Goal: Task Accomplishment & Management: Manage account settings

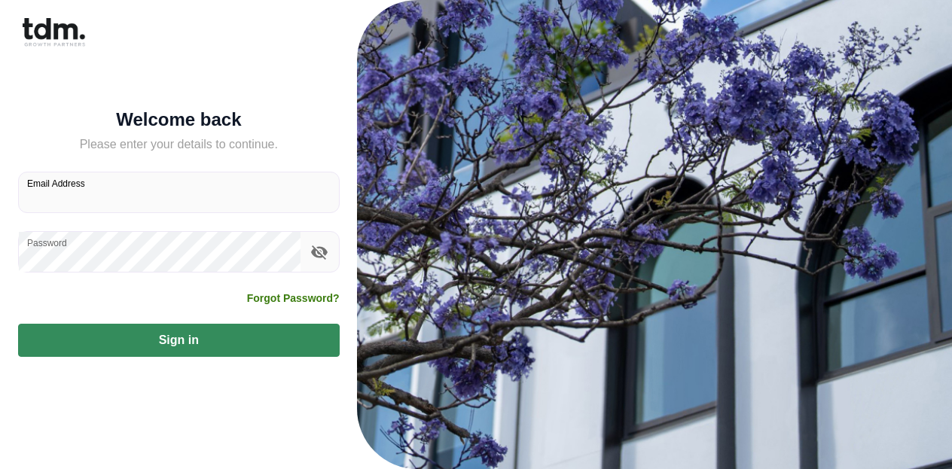
type input "**********"
click at [173, 331] on button "Sign in" at bounding box center [179, 340] width 322 height 33
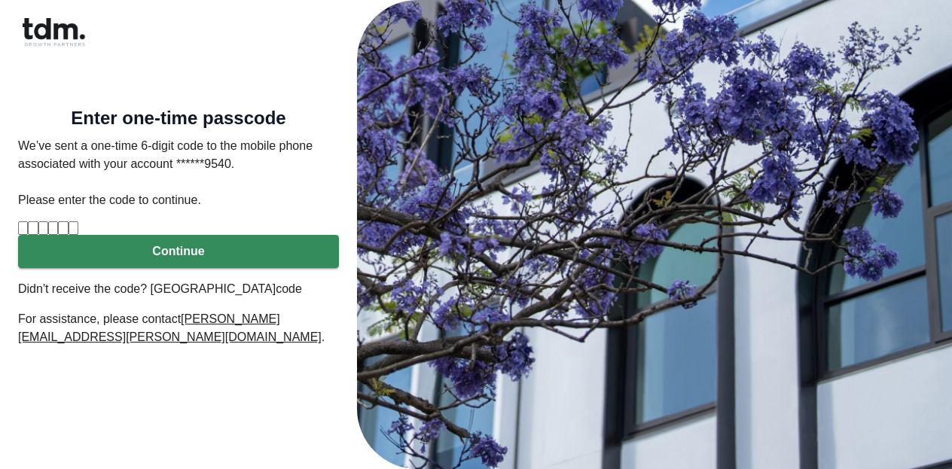
type input "*"
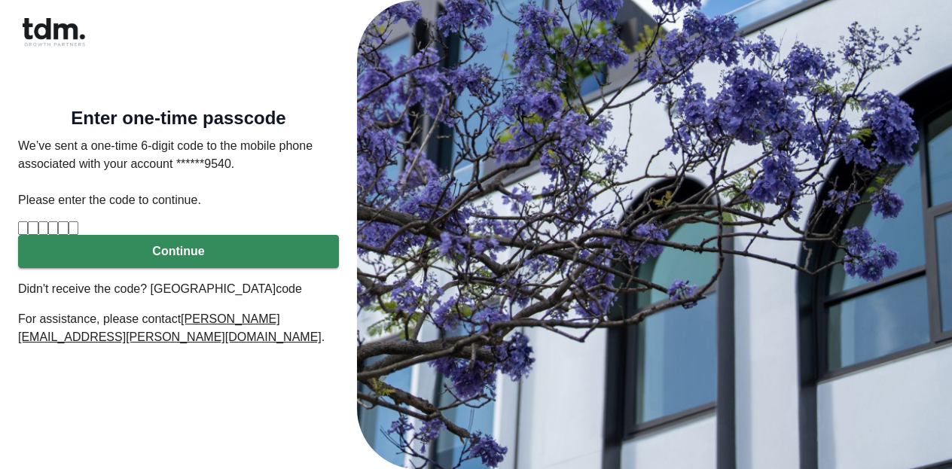
type input "*"
click at [198, 268] on button "Continue" at bounding box center [178, 251] width 321 height 33
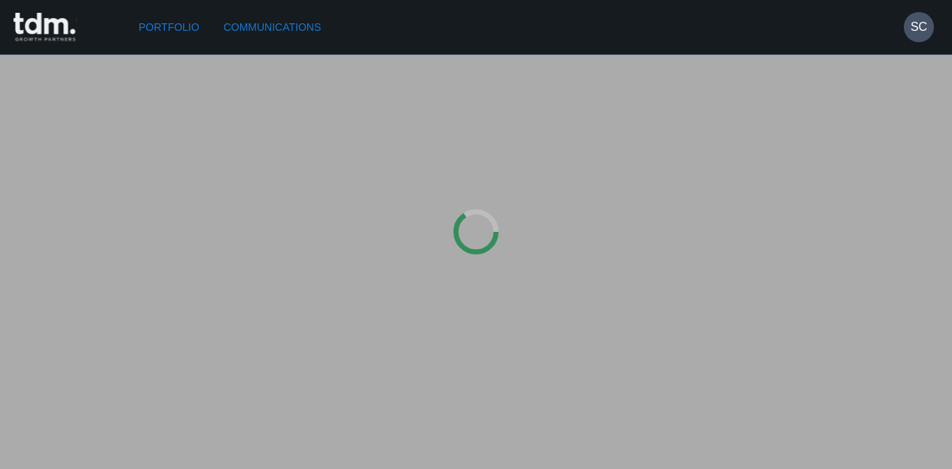
type input "*********"
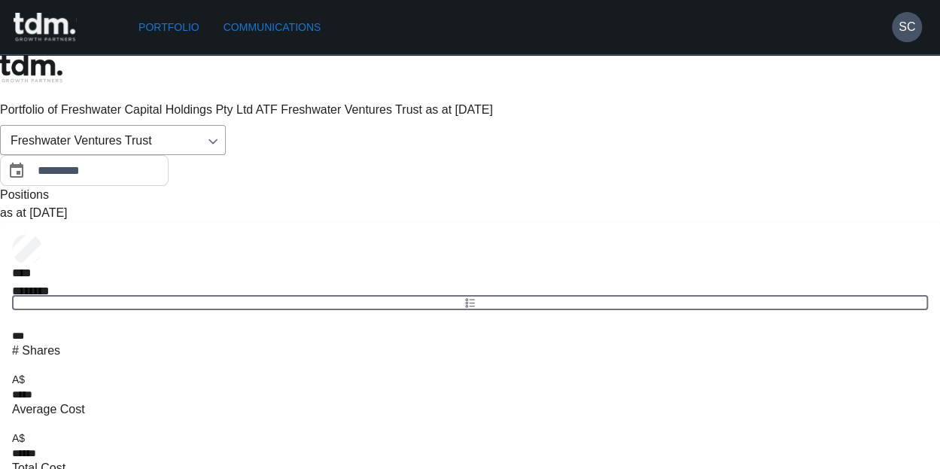
click at [295, 26] on link "Communications" at bounding box center [273, 28] width 110 height 28
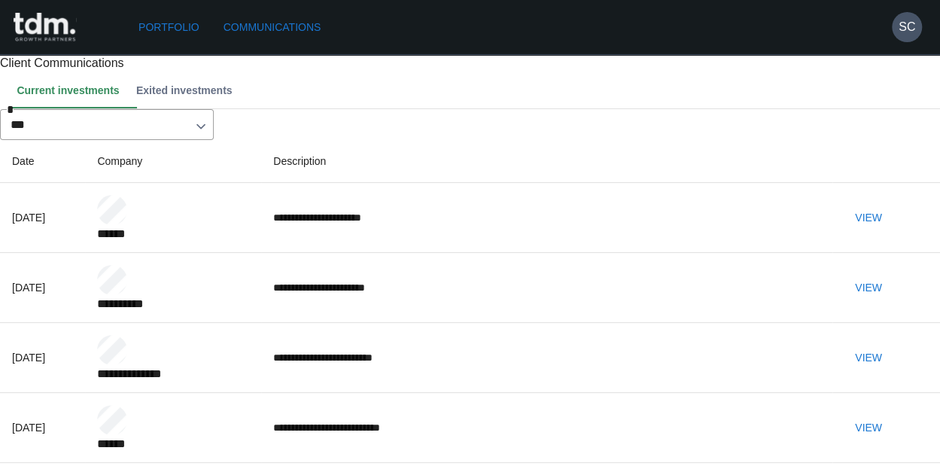
scroll to position [62, 0]
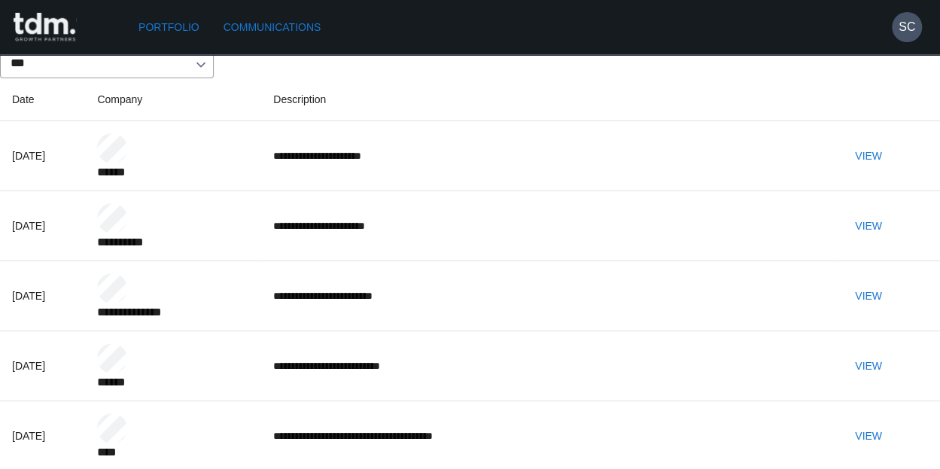
click at [893, 240] on button "View" at bounding box center [869, 226] width 48 height 28
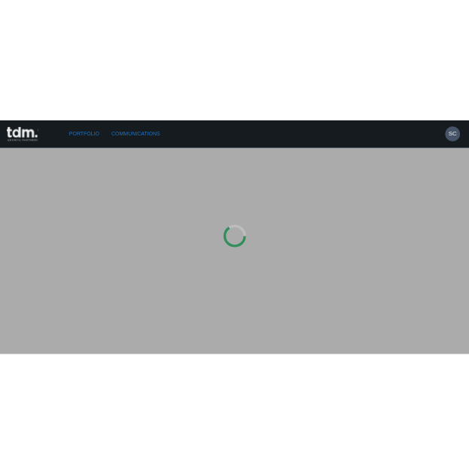
scroll to position [0, 0]
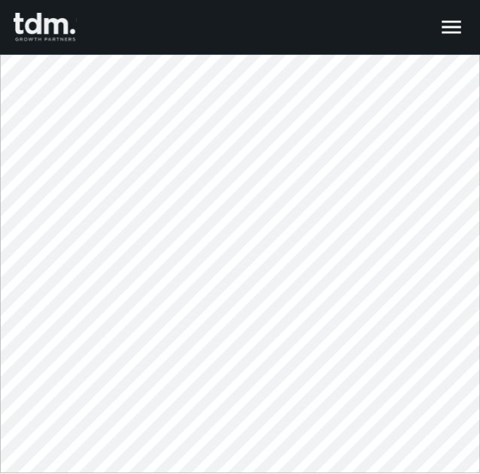
click at [449, 30] on icon "button" at bounding box center [452, 27] width 26 height 26
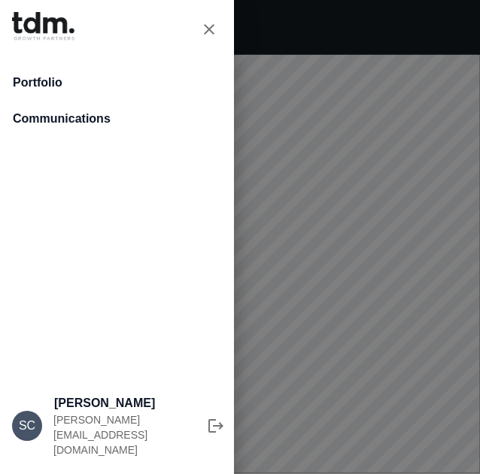
click at [39, 72] on link "Portfolio" at bounding box center [117, 83] width 234 height 36
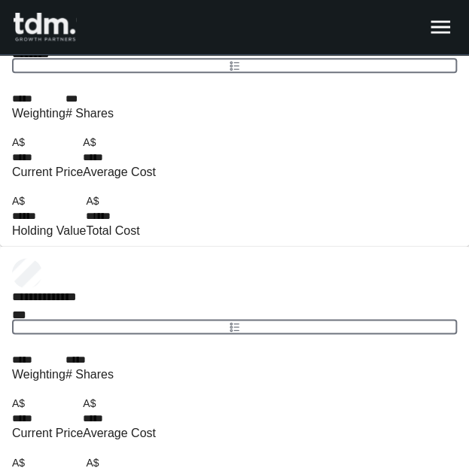
scroll to position [255, 0]
